Goal: Information Seeking & Learning: Learn about a topic

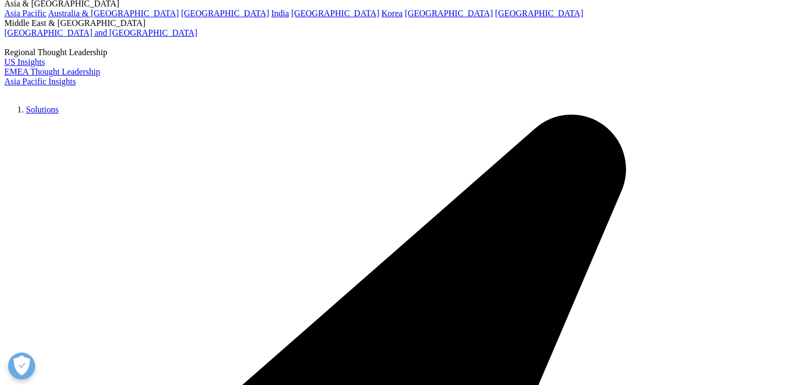
type input "us insulin"
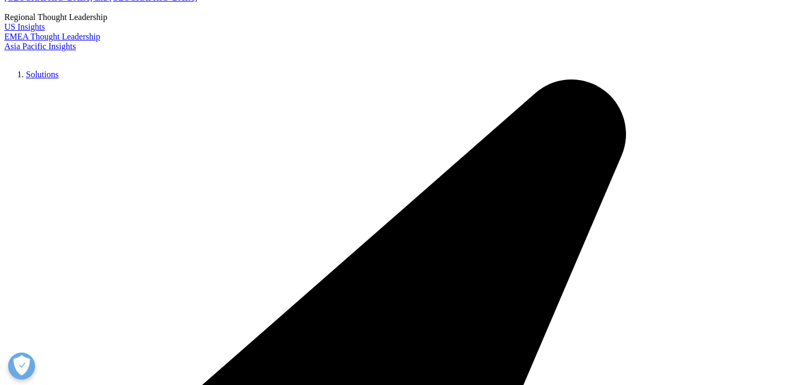
scroll to position [190, 0]
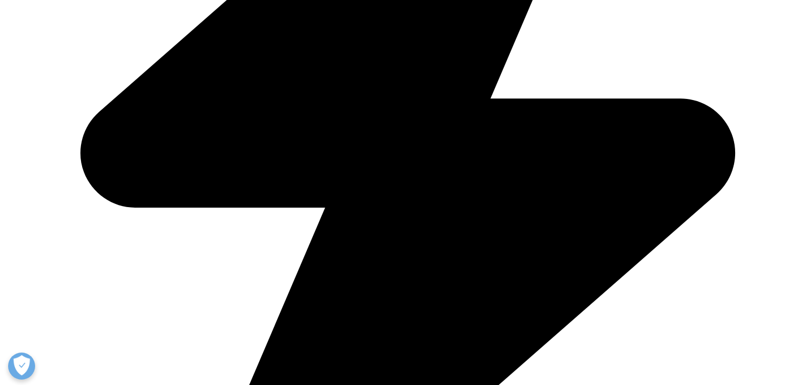
scroll to position [568, 0]
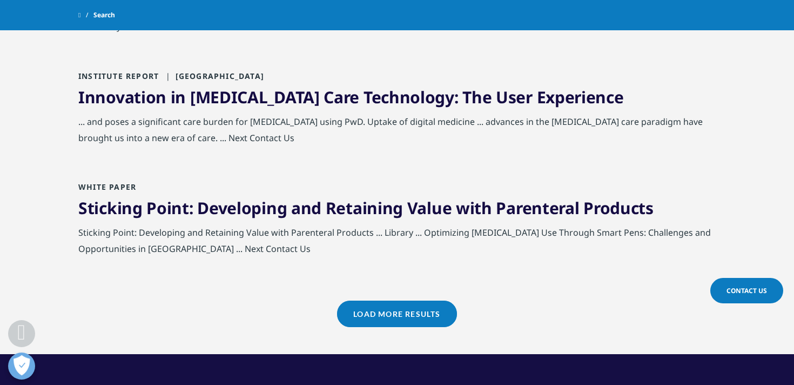
scroll to position [1191, 0]
